Goal: Task Accomplishment & Management: Manage account settings

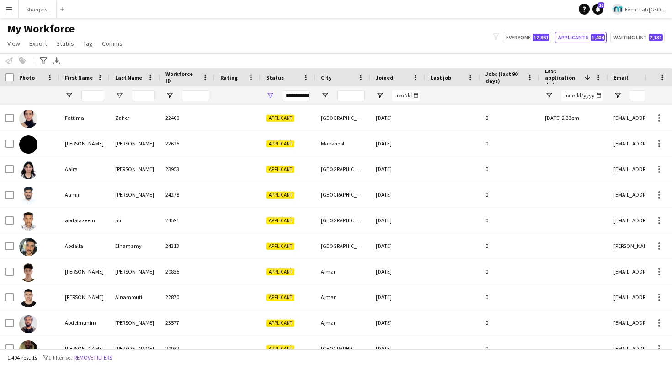
click at [15, 14] on button "Menu" at bounding box center [9, 9] width 18 height 18
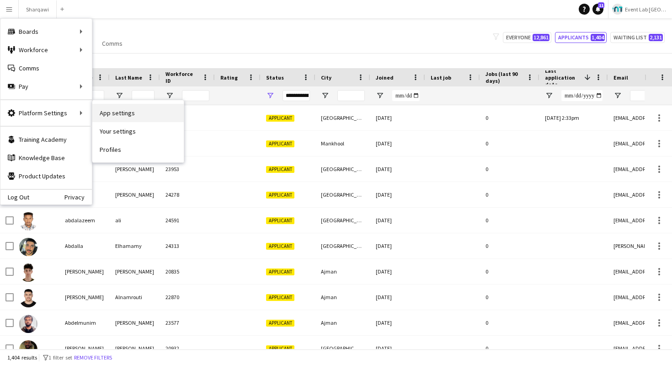
click at [105, 112] on link "App settings" at bounding box center [137, 113] width 91 height 18
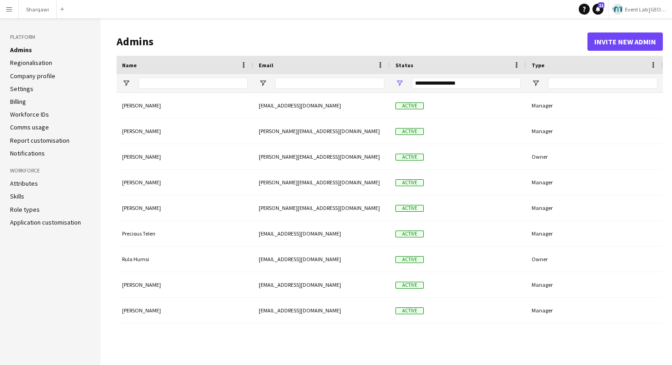
click at [25, 219] on link "Application customisation" at bounding box center [45, 222] width 71 height 8
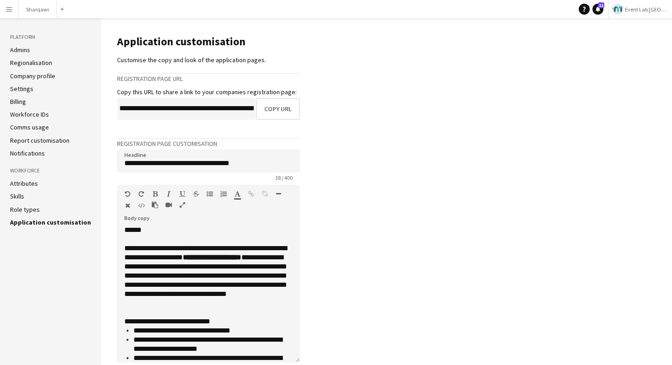
click at [31, 207] on link "Role types" at bounding box center [25, 209] width 30 height 8
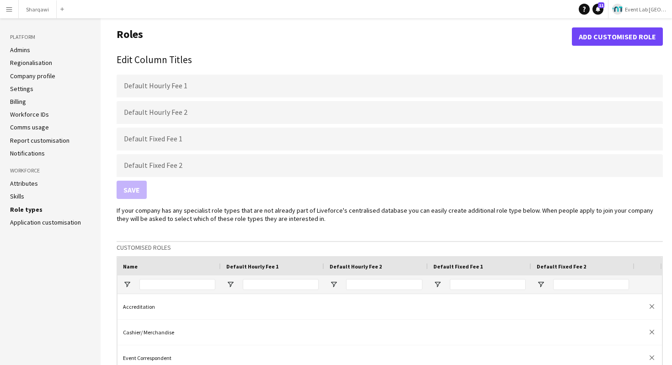
click at [8, 11] on app-icon "Menu" at bounding box center [8, 8] width 7 height 7
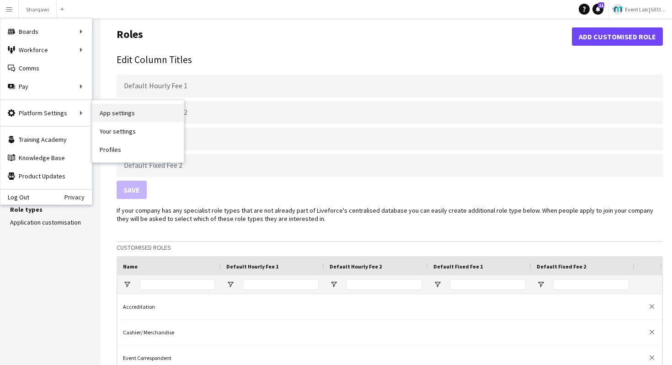
click at [109, 111] on link "App settings" at bounding box center [137, 113] width 91 height 18
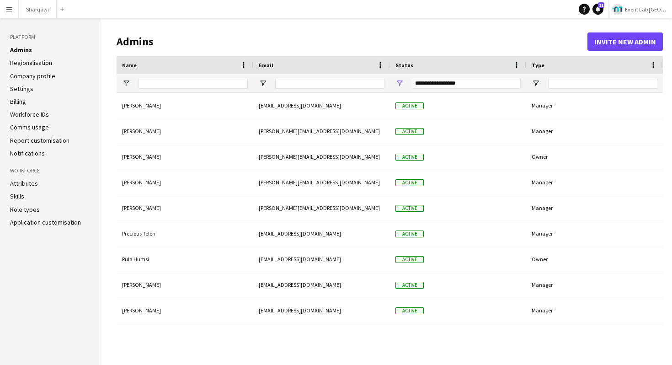
click at [16, 16] on button "Menu" at bounding box center [9, 9] width 18 height 18
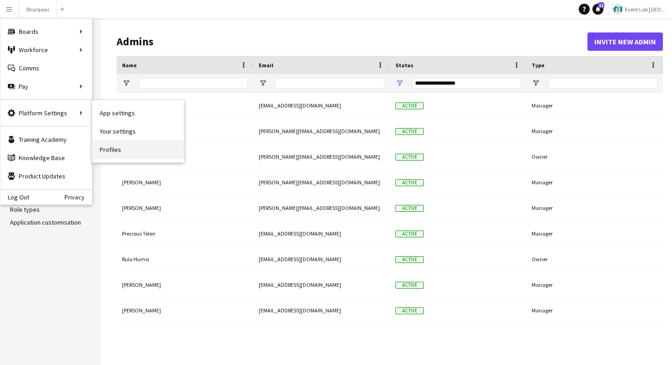
click at [116, 157] on link "Profiles" at bounding box center [137, 149] width 91 height 18
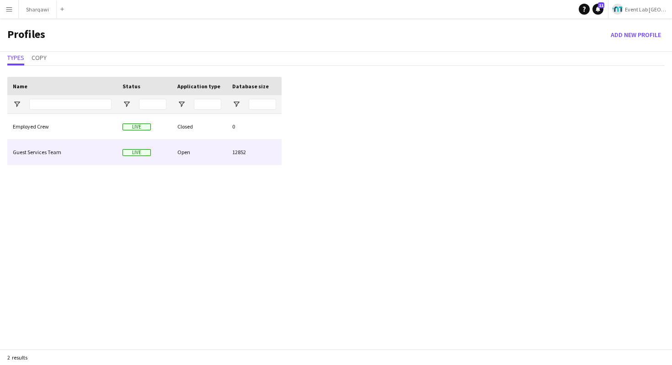
click at [54, 142] on div "Guest Services Team" at bounding box center [62, 151] width 110 height 25
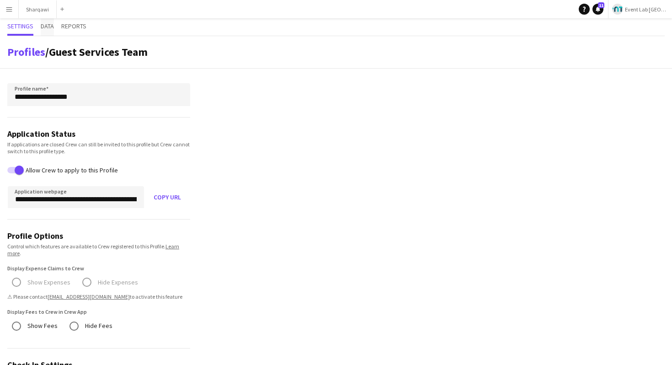
click at [50, 26] on span "Data" at bounding box center [47, 26] width 13 height 6
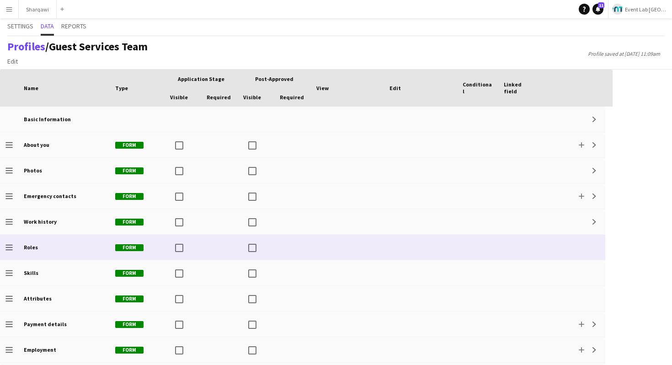
scroll to position [49, 0]
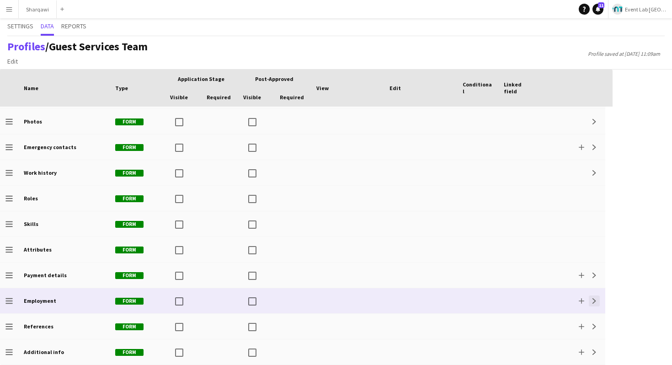
click at [590, 298] on button "Expand" at bounding box center [594, 300] width 11 height 11
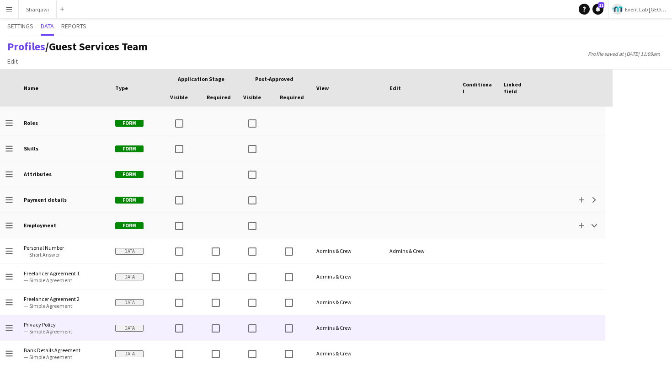
scroll to position [131, 0]
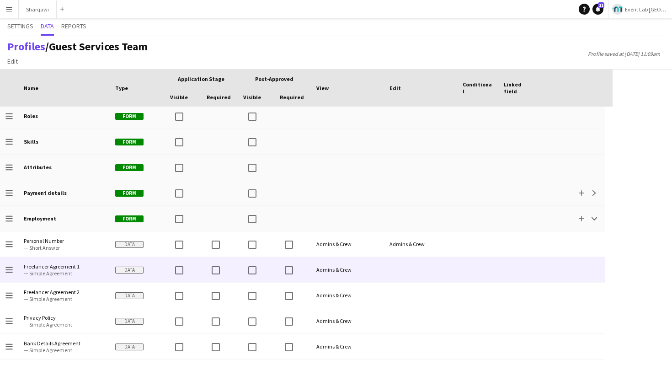
click at [472, 277] on div at bounding box center [477, 269] width 41 height 25
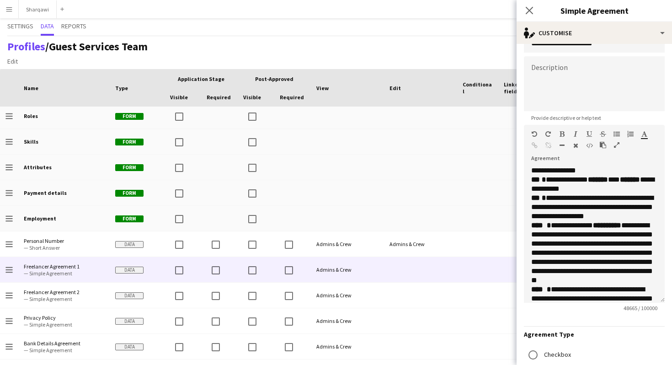
scroll to position [0, 0]
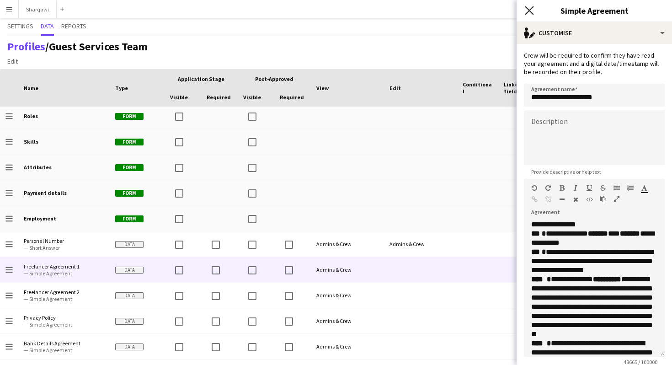
click at [530, 14] on icon "Close pop-in" at bounding box center [529, 10] width 9 height 9
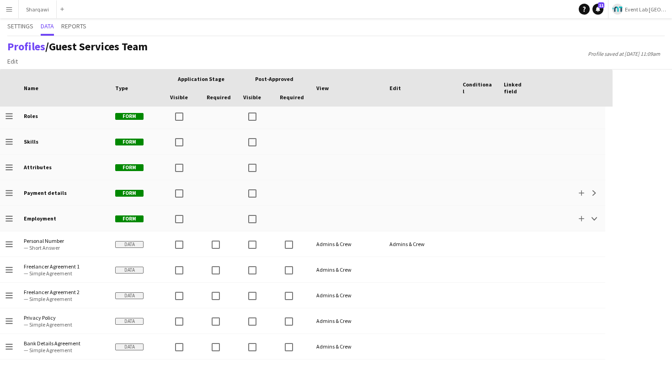
click at [642, 11] on span "Event Lab [GEOGRAPHIC_DATA]" at bounding box center [646, 9] width 43 height 7
click at [635, 46] on link "Event Lab KSA" at bounding box center [655, 42] width 101 height 18
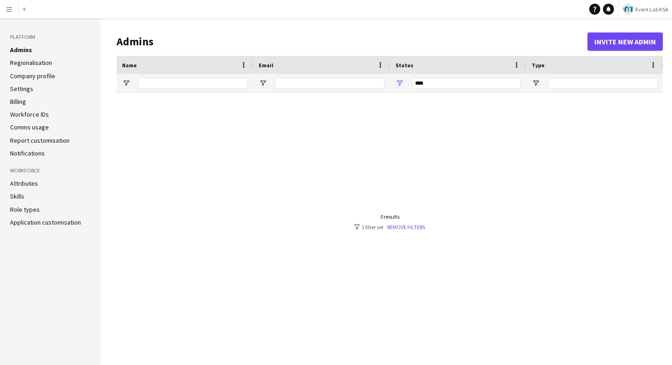
click at [14, 12] on button "Menu" at bounding box center [9, 9] width 18 height 18
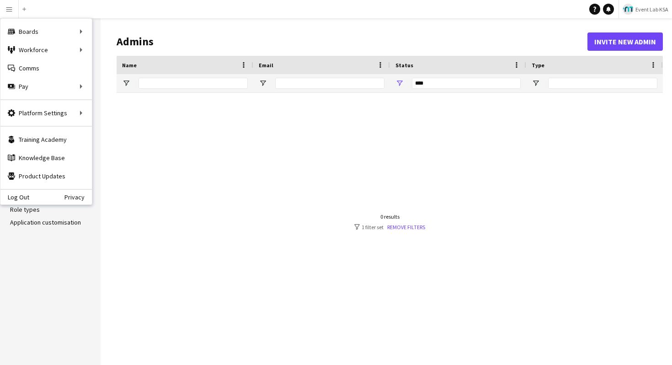
click at [146, 16] on app-navbar "Menu Boards Boards Boards All jobs Status Workforce Workforce My Workforce Recr…" at bounding box center [336, 9] width 672 height 18
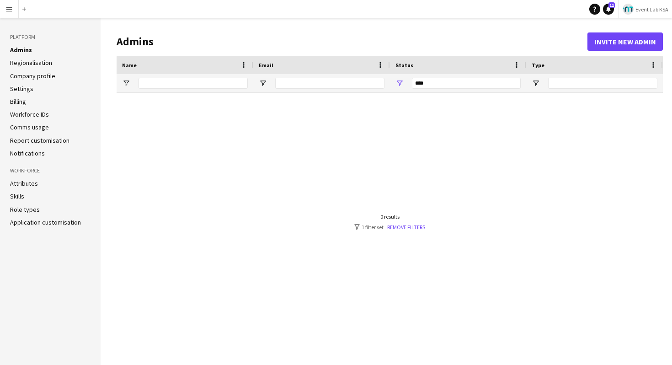
click at [8, 5] on app-icon "Menu" at bounding box center [8, 8] width 7 height 7
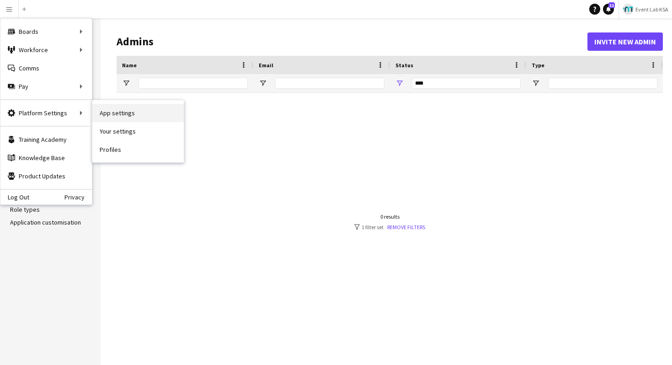
click at [103, 109] on link "App settings" at bounding box center [137, 113] width 91 height 18
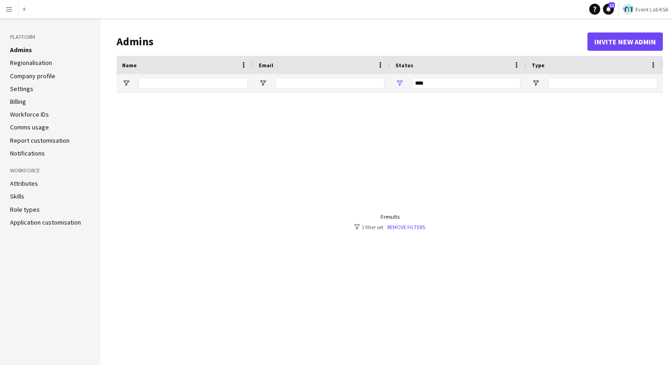
click at [11, 16] on button "Menu" at bounding box center [9, 9] width 18 height 18
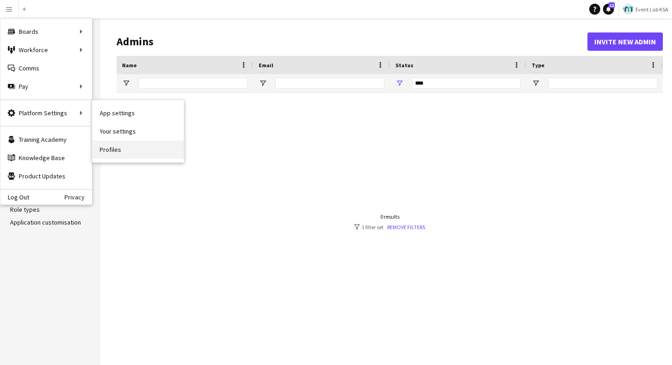
click at [123, 155] on link "Profiles" at bounding box center [137, 149] width 91 height 18
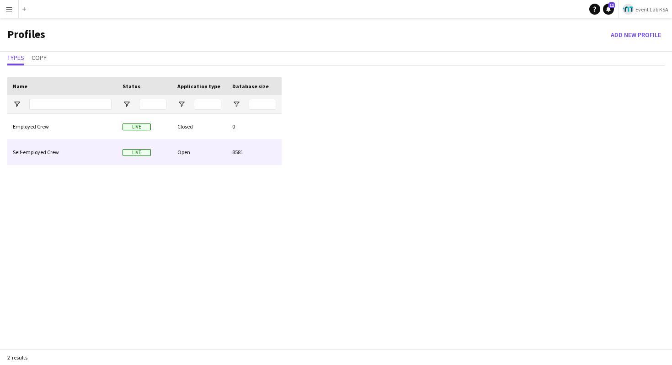
click at [48, 152] on div "Self-employed Crew" at bounding box center [62, 151] width 110 height 25
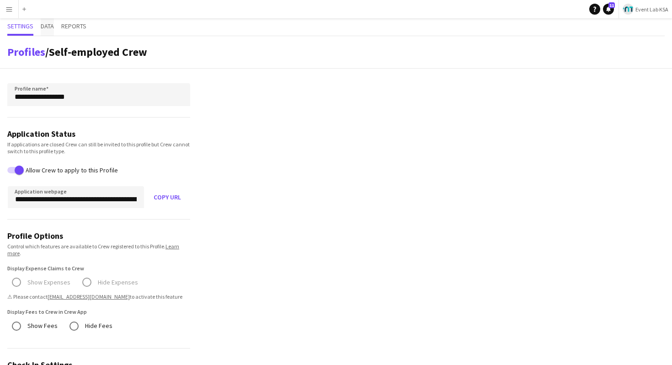
click at [52, 20] on span "Data" at bounding box center [47, 26] width 13 height 17
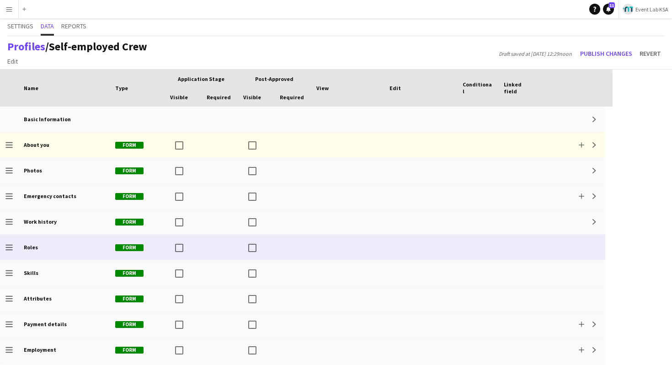
scroll to position [75, 0]
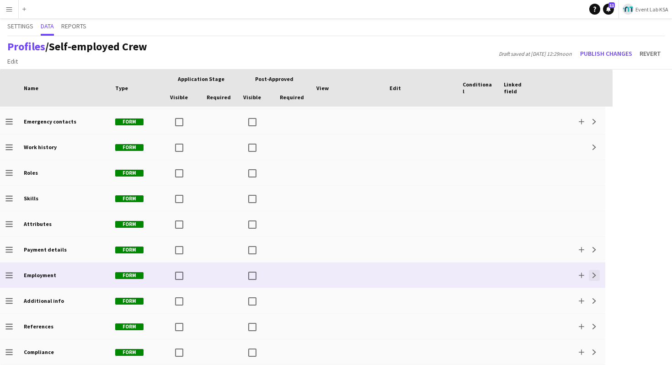
click at [595, 274] on app-icon "Expand" at bounding box center [594, 275] width 5 height 5
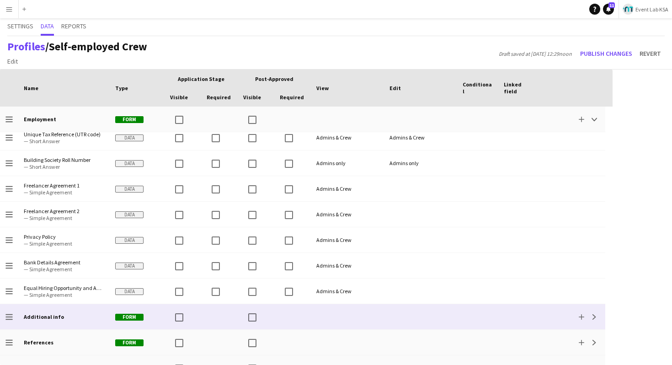
scroll to position [254, 0]
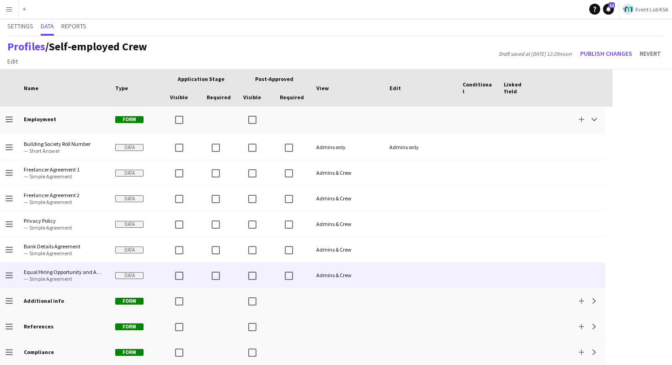
click at [462, 278] on div at bounding box center [477, 274] width 41 height 25
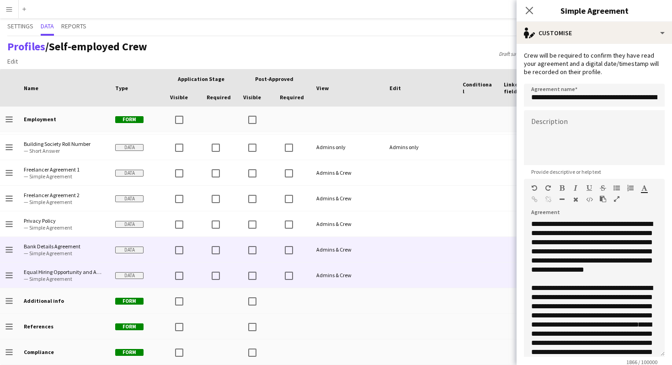
click at [474, 252] on div at bounding box center [477, 249] width 41 height 25
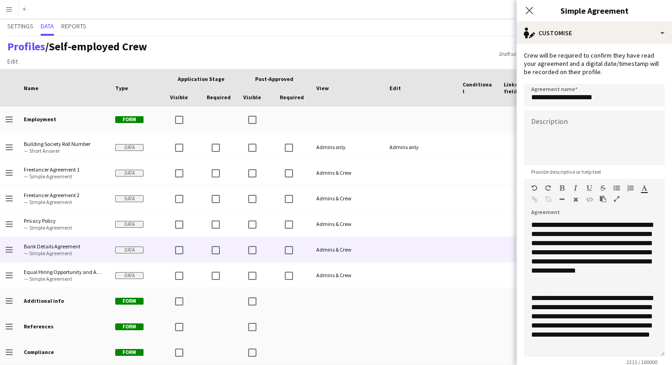
scroll to position [467, 0]
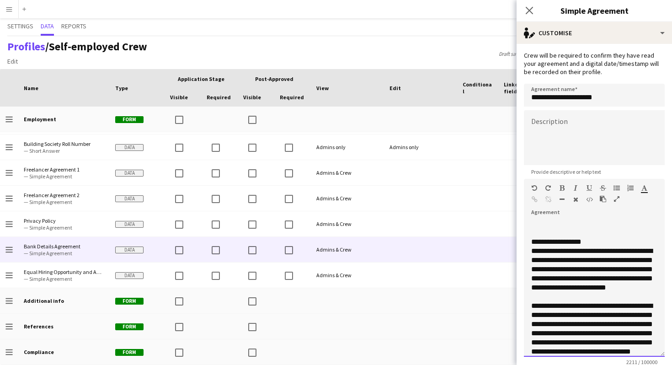
click at [577, 296] on p "**********" at bounding box center [594, 273] width 126 height 55
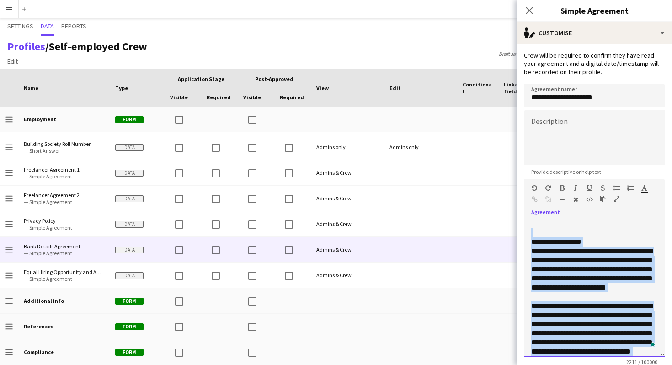
copy div "**********"
click at [528, 8] on icon at bounding box center [529, 10] width 9 height 9
